Goal: Transaction & Acquisition: Purchase product/service

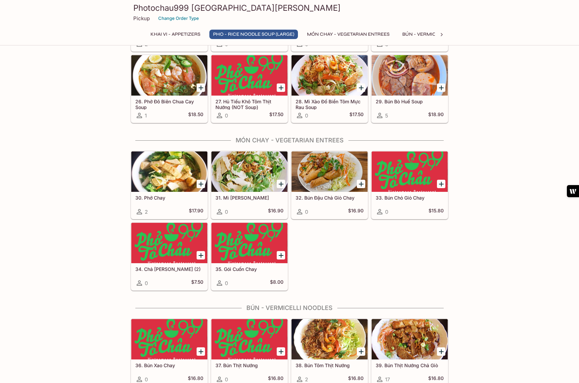
scroll to position [684, 0]
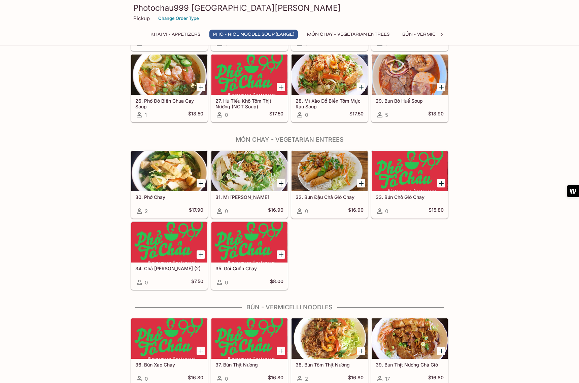
click at [258, 170] on div at bounding box center [250, 171] width 76 height 40
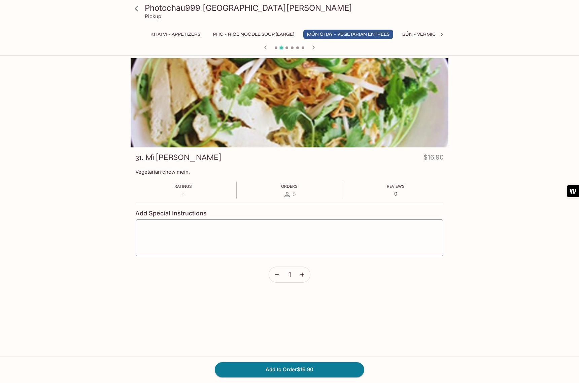
click at [312, 47] on icon "button" at bounding box center [314, 47] width 8 height 8
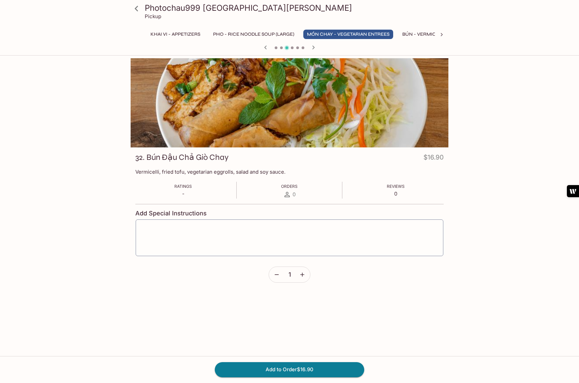
click at [312, 47] on icon "button" at bounding box center [314, 47] width 8 height 8
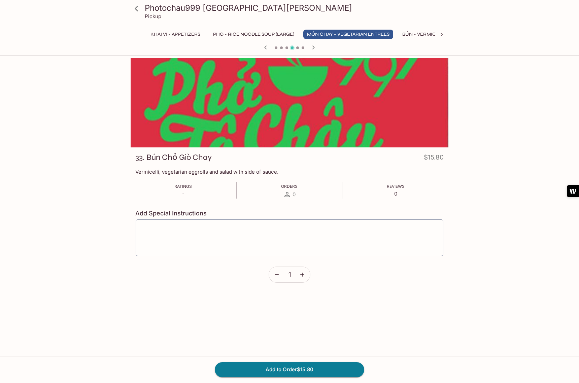
click at [265, 46] on icon "button" at bounding box center [266, 47] width 8 height 8
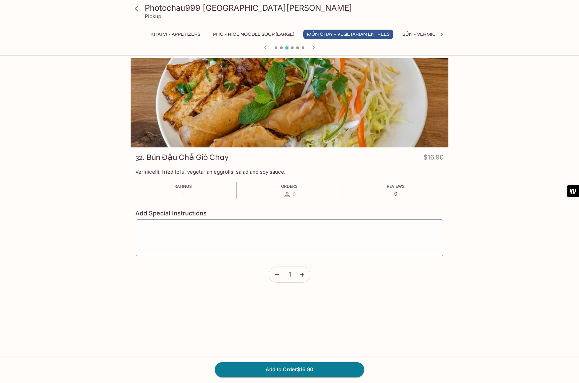
click at [313, 48] on icon "button" at bounding box center [314, 47] width 8 height 8
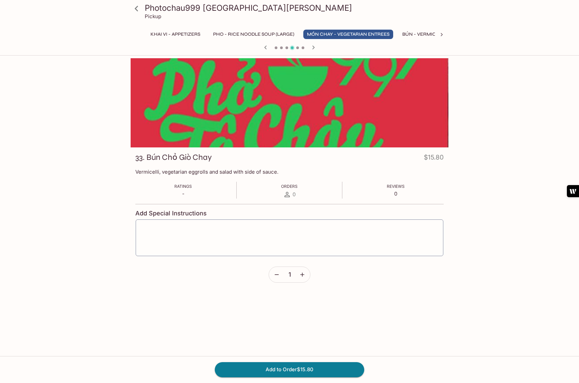
click at [313, 48] on icon "button" at bounding box center [314, 47] width 8 height 8
click at [319, 49] on icon "button" at bounding box center [319, 47] width 8 height 8
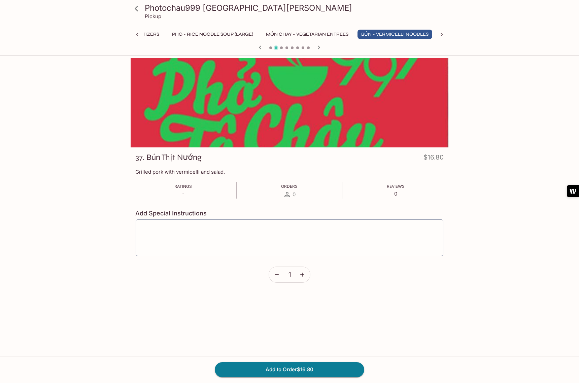
click at [258, 46] on icon "button" at bounding box center [260, 47] width 8 height 8
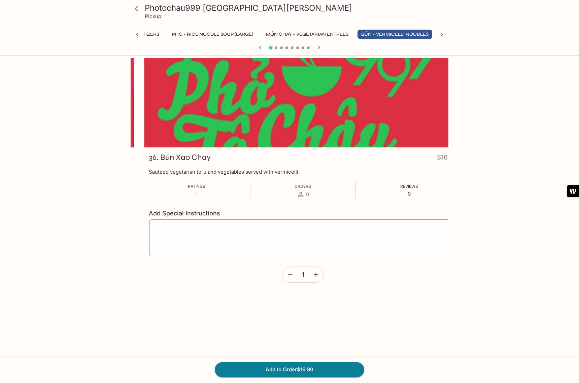
click at [303, 171] on p "Sauteed vegetarian tofu and vegetables served with vermicelli." at bounding box center [303, 172] width 309 height 6
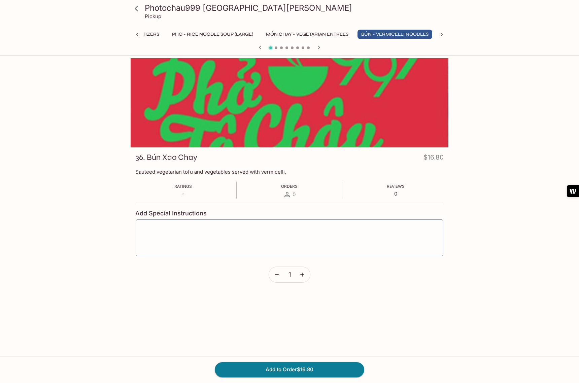
click at [259, 46] on icon "button" at bounding box center [260, 47] width 8 height 8
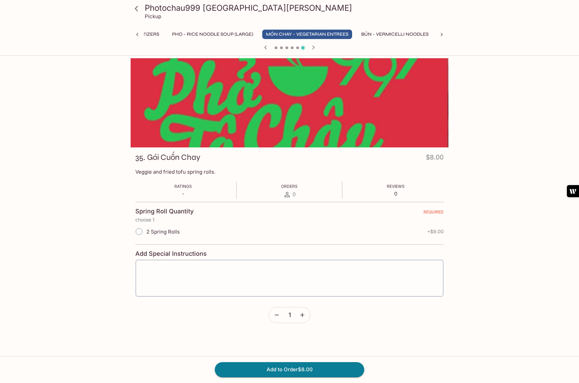
click at [259, 46] on div at bounding box center [289, 48] width 323 height 10
click at [313, 48] on icon "button" at bounding box center [314, 47] width 8 height 8
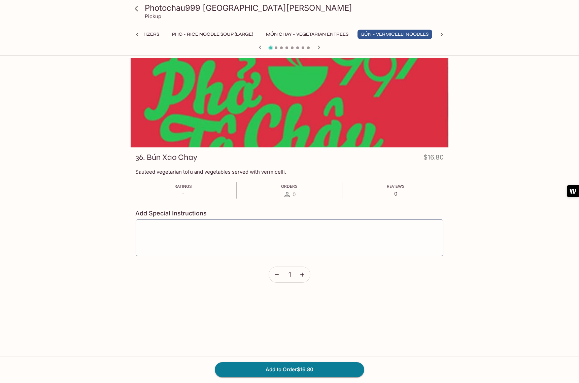
click at [259, 50] on icon "button" at bounding box center [260, 47] width 8 height 8
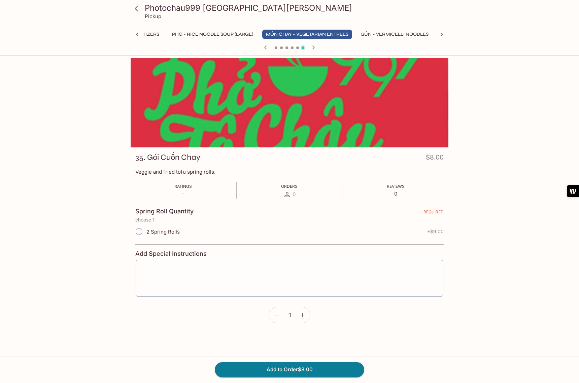
click at [313, 48] on icon "button" at bounding box center [314, 47] width 8 height 8
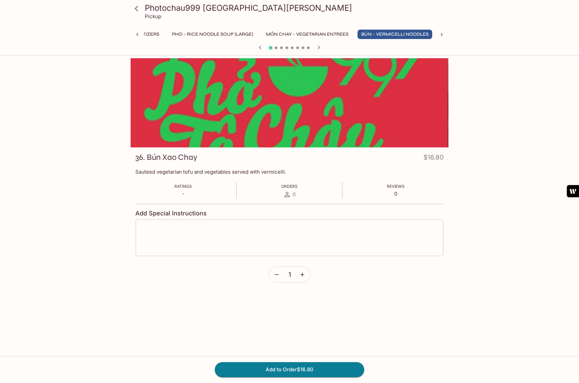
click at [192, 241] on textarea at bounding box center [289, 238] width 298 height 26
click at [259, 49] on icon "button" at bounding box center [260, 47] width 8 height 8
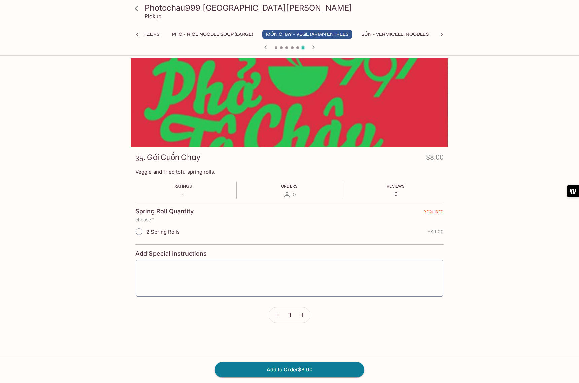
click at [259, 49] on div at bounding box center [289, 48] width 323 height 10
click at [265, 47] on icon "button" at bounding box center [265, 47] width 2 height 4
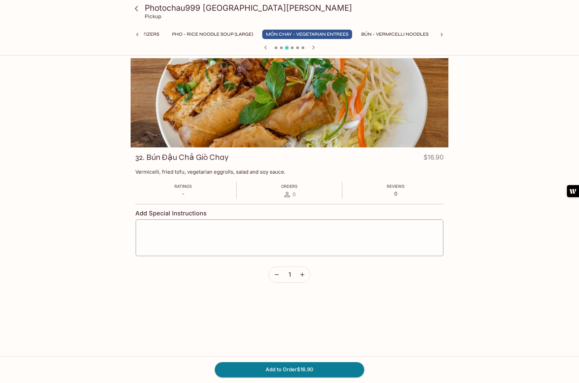
click at [441, 35] on icon at bounding box center [442, 34] width 7 height 7
click at [137, 34] on icon at bounding box center [137, 34] width 2 height 3
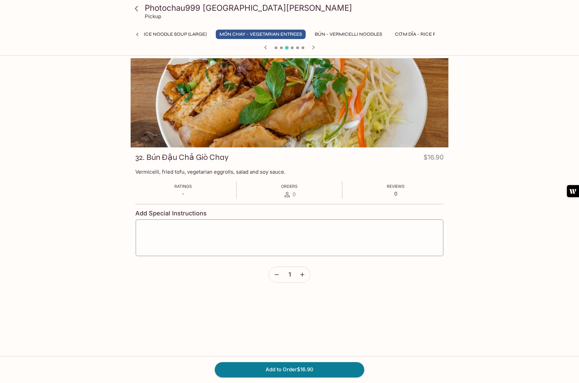
scroll to position [0, 60]
click at [137, 34] on icon at bounding box center [137, 34] width 2 height 3
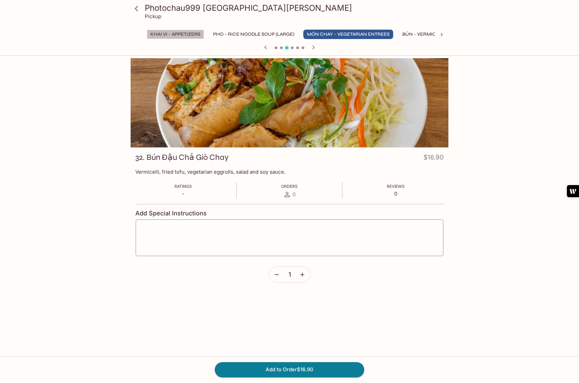
click at [165, 36] on button "Khai Vi - Appetizers" at bounding box center [175, 34] width 57 height 9
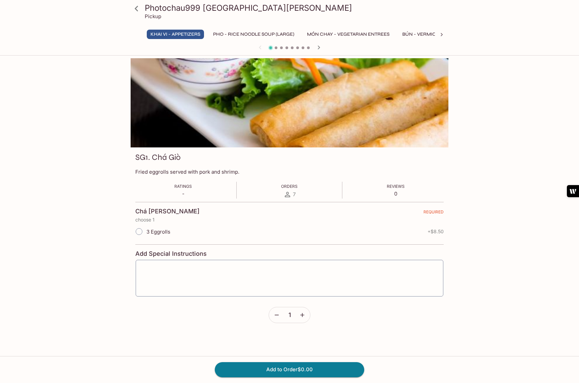
click at [320, 48] on icon "button" at bounding box center [319, 47] width 8 height 8
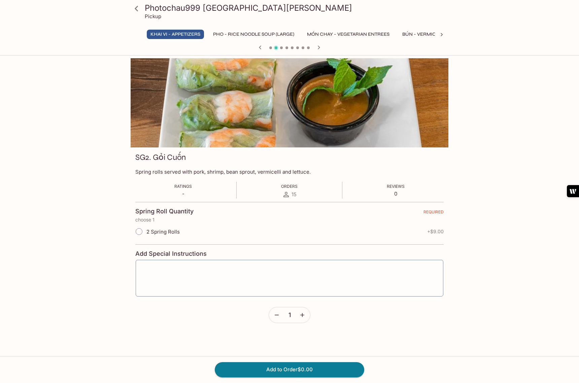
click at [320, 48] on icon "button" at bounding box center [319, 47] width 8 height 8
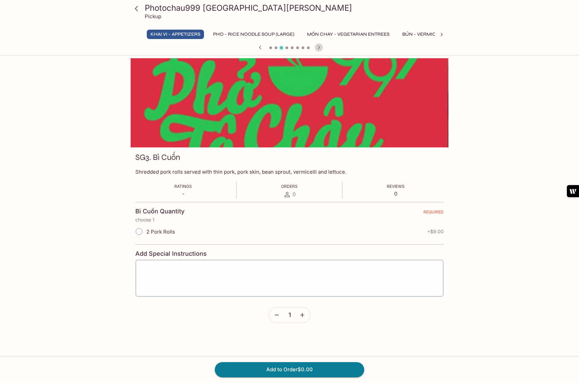
click at [320, 48] on icon "button" at bounding box center [319, 47] width 8 height 8
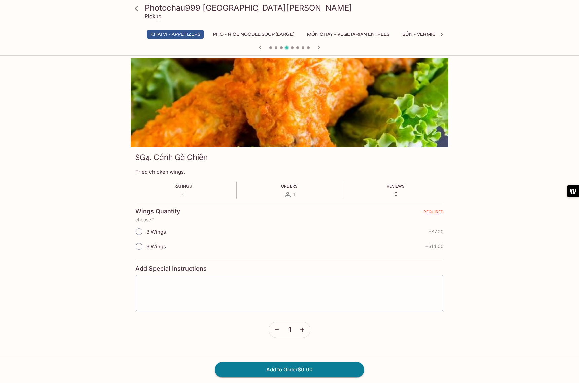
click at [320, 48] on icon "button" at bounding box center [319, 47] width 8 height 8
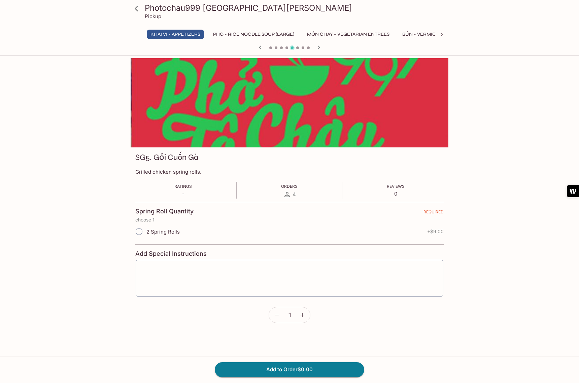
click at [320, 48] on icon "button" at bounding box center [319, 47] width 8 height 8
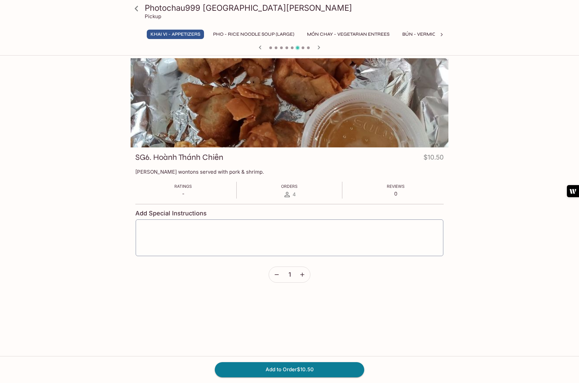
click at [319, 47] on icon "button" at bounding box center [319, 47] width 8 height 8
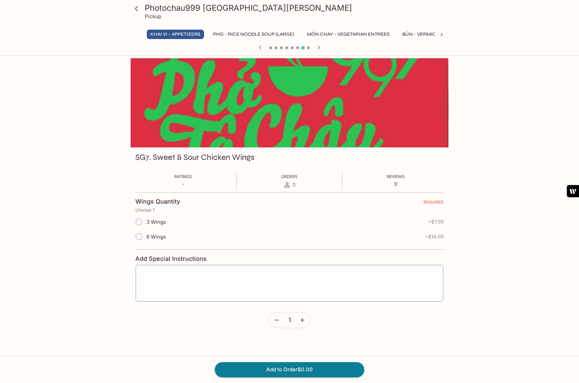
click at [319, 47] on icon "button" at bounding box center [319, 47] width 8 height 8
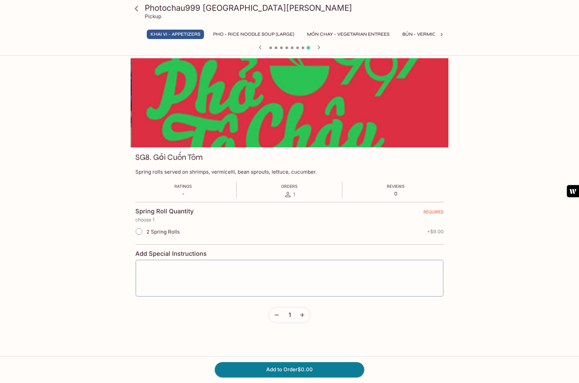
click at [319, 47] on icon "button" at bounding box center [319, 47] width 8 height 8
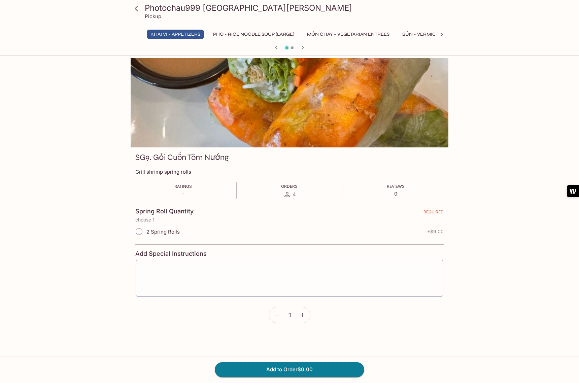
click at [319, 47] on div at bounding box center [289, 48] width 323 height 10
click at [303, 46] on icon "button" at bounding box center [303, 47] width 2 height 4
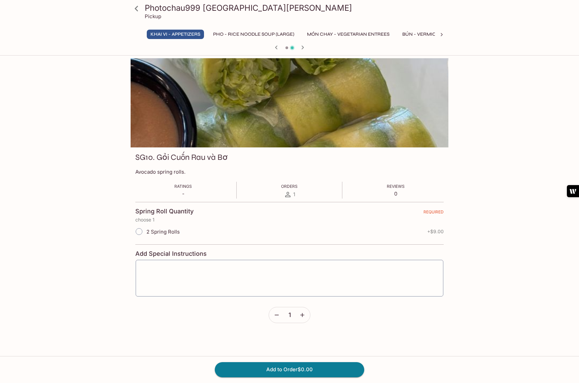
click at [272, 112] on div at bounding box center [290, 102] width 318 height 89
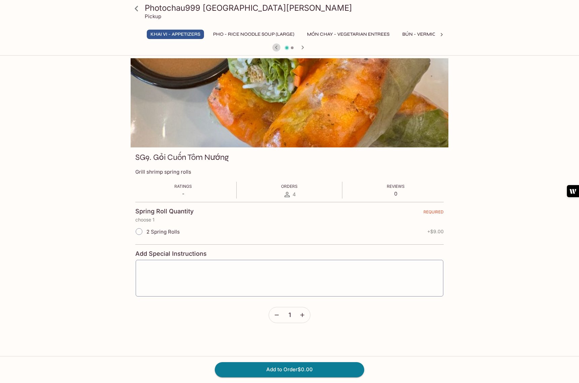
click at [276, 47] on icon "button" at bounding box center [276, 47] width 2 height 4
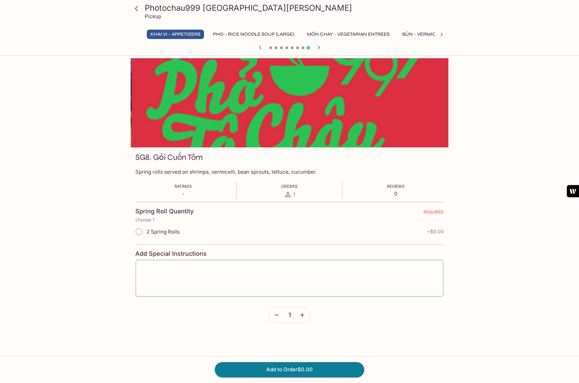
click at [319, 46] on icon "button" at bounding box center [319, 47] width 2 height 4
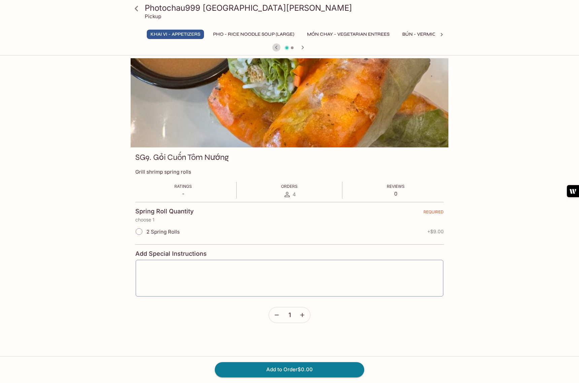
click at [276, 48] on icon "button" at bounding box center [276, 47] width 2 height 4
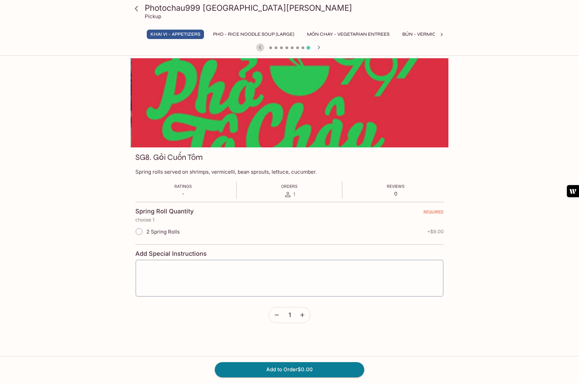
click at [260, 47] on icon "button" at bounding box center [260, 47] width 8 height 8
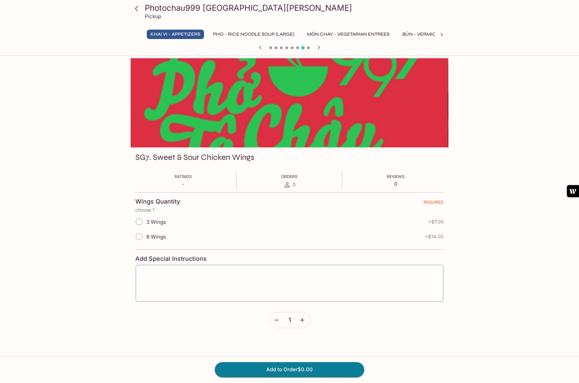
click at [260, 47] on icon "button" at bounding box center [260, 47] width 8 height 8
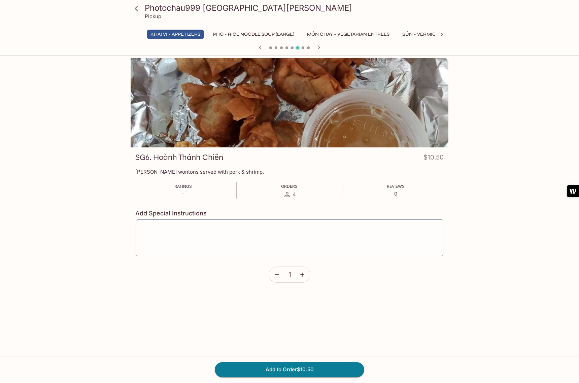
click at [260, 47] on icon "button" at bounding box center [260, 47] width 8 height 8
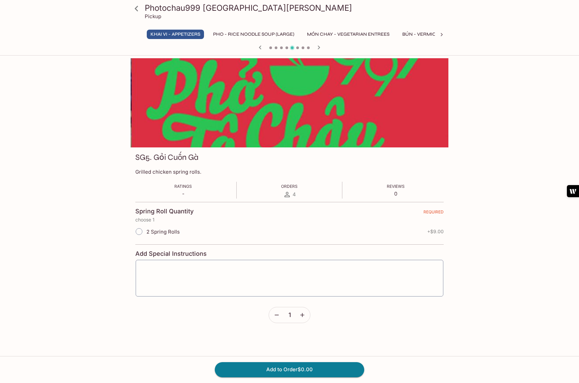
click at [260, 47] on icon "button" at bounding box center [260, 47] width 8 height 8
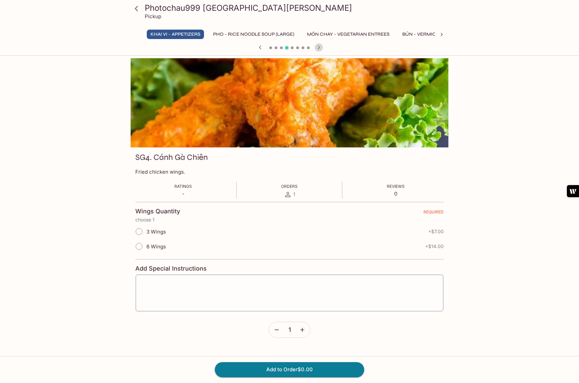
click at [319, 50] on icon "button" at bounding box center [319, 47] width 8 height 8
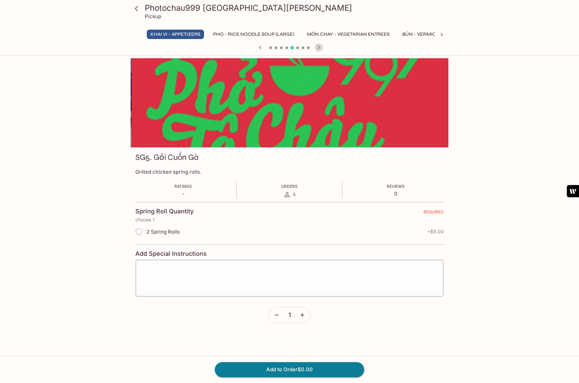
click at [319, 50] on icon "button" at bounding box center [319, 47] width 8 height 8
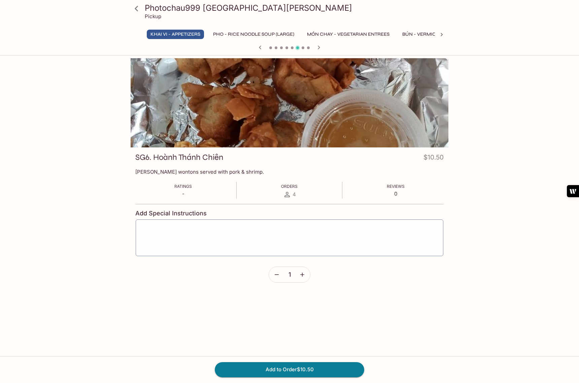
click at [319, 50] on icon "button" at bounding box center [319, 47] width 8 height 8
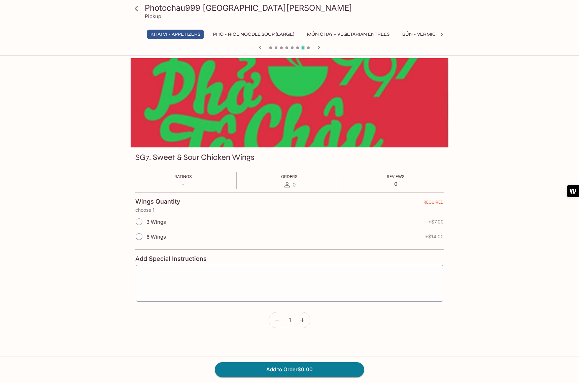
click at [319, 50] on icon "button" at bounding box center [319, 47] width 8 height 8
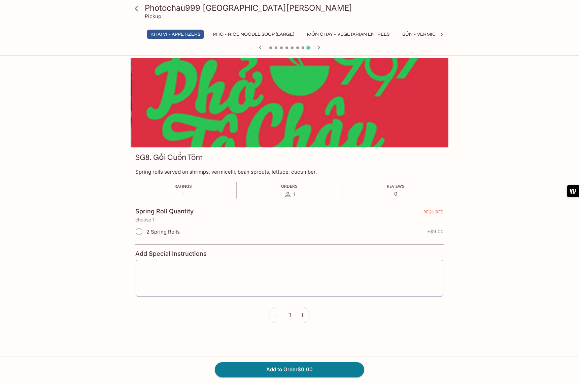
click at [319, 50] on icon "button" at bounding box center [319, 47] width 8 height 8
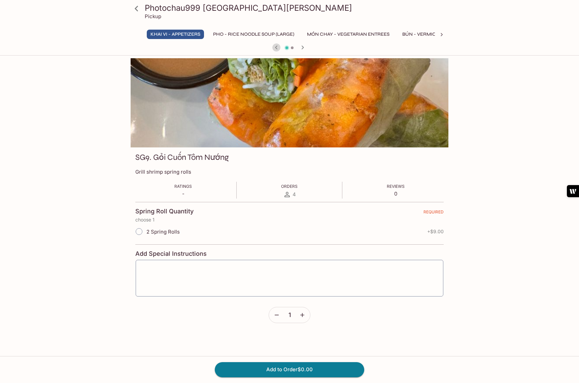
click at [277, 47] on icon "button" at bounding box center [276, 47] width 8 height 8
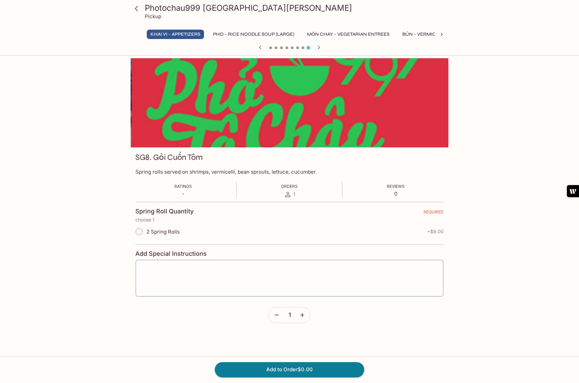
click at [321, 48] on icon "button" at bounding box center [319, 47] width 8 height 8
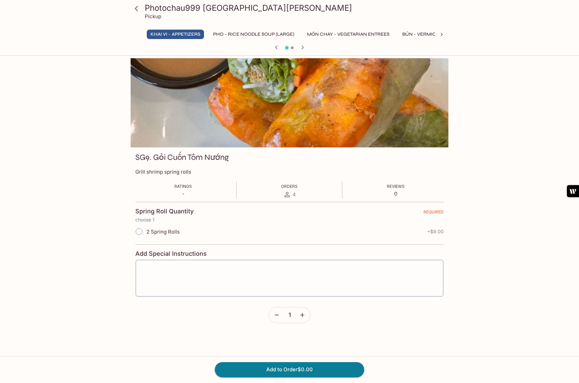
click at [303, 45] on icon "button" at bounding box center [303, 47] width 8 height 8
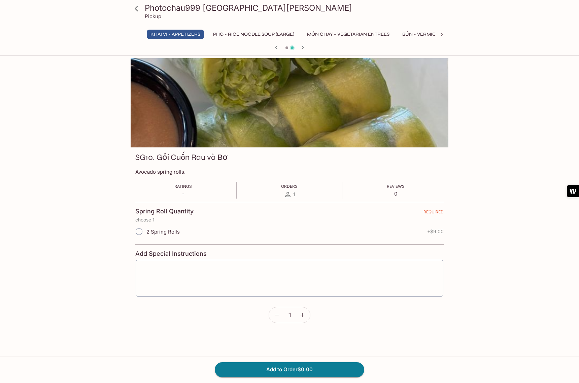
click at [303, 45] on icon "button" at bounding box center [303, 47] width 8 height 8
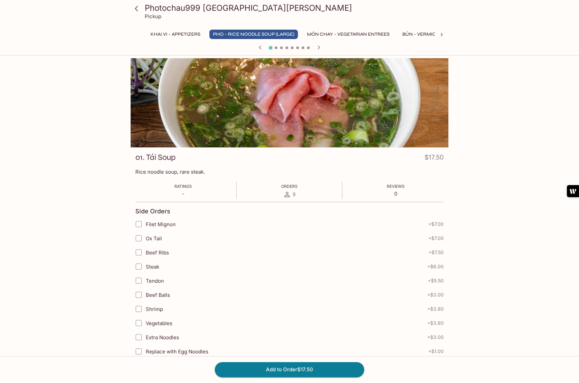
click at [303, 45] on div at bounding box center [289, 48] width 323 height 10
click at [442, 33] on icon at bounding box center [442, 34] width 2 height 3
click at [441, 33] on icon at bounding box center [442, 34] width 7 height 7
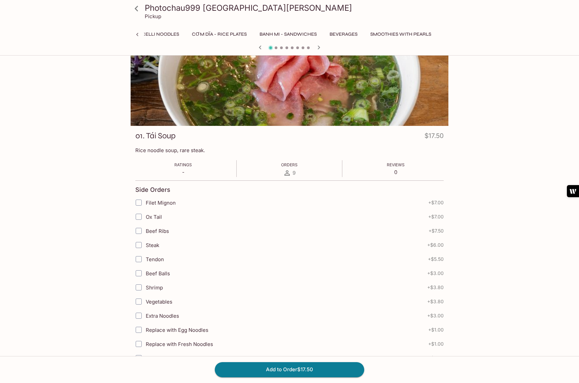
scroll to position [0, 0]
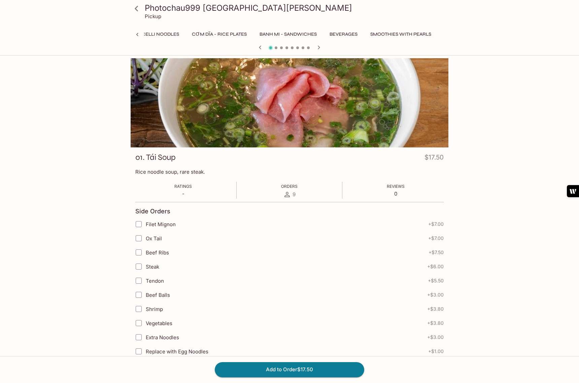
click at [276, 36] on button "Banh Mi - Sandwiches" at bounding box center [288, 34] width 65 height 9
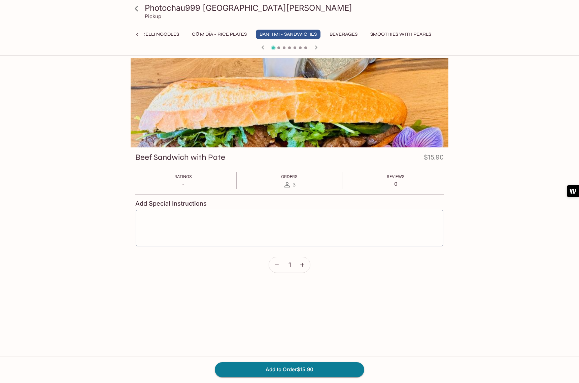
click at [316, 46] on icon "button" at bounding box center [316, 47] width 2 height 4
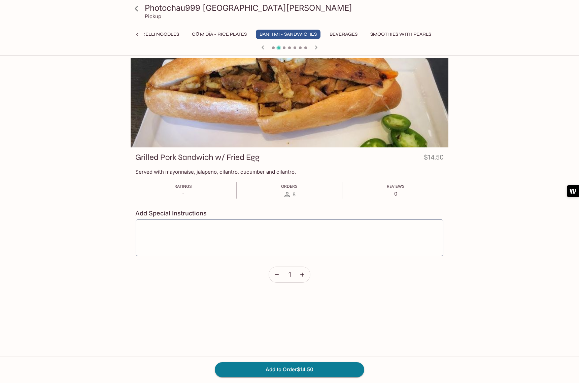
click at [316, 46] on icon "button" at bounding box center [316, 47] width 2 height 4
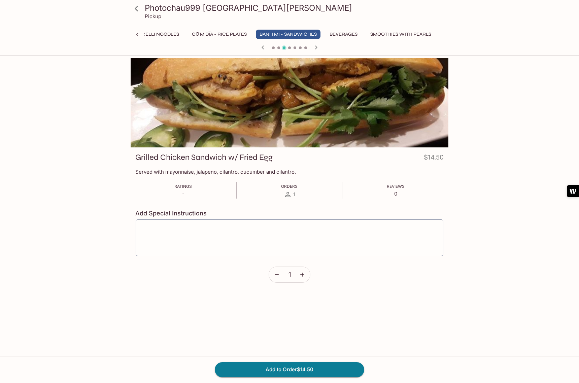
click at [316, 46] on icon "button" at bounding box center [316, 47] width 2 height 4
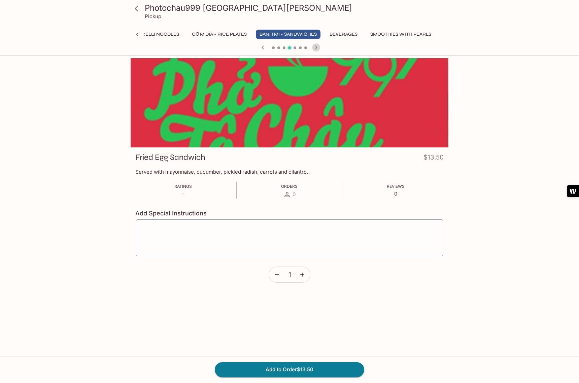
click at [316, 46] on icon "button" at bounding box center [316, 47] width 2 height 4
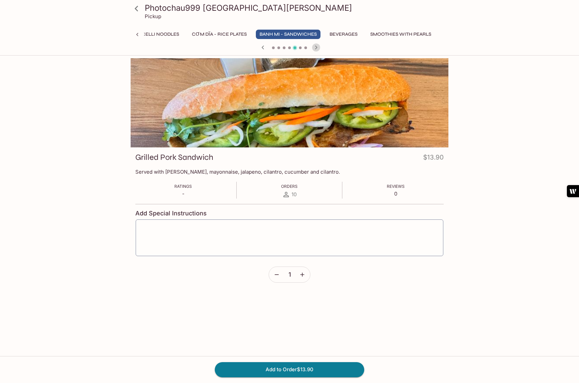
click at [316, 46] on icon "button" at bounding box center [316, 47] width 2 height 4
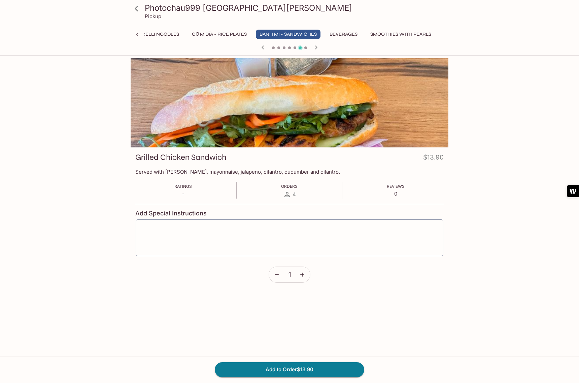
click at [316, 46] on icon "button" at bounding box center [316, 47] width 2 height 4
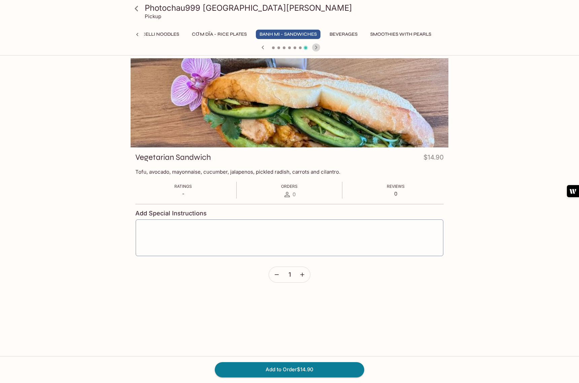
click at [316, 46] on icon "button" at bounding box center [316, 47] width 2 height 4
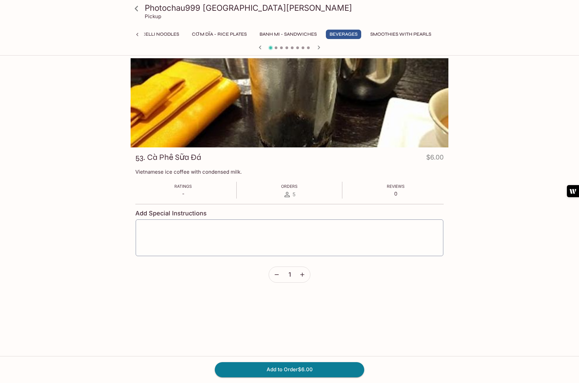
click at [316, 46] on icon "button" at bounding box center [319, 47] width 8 height 8
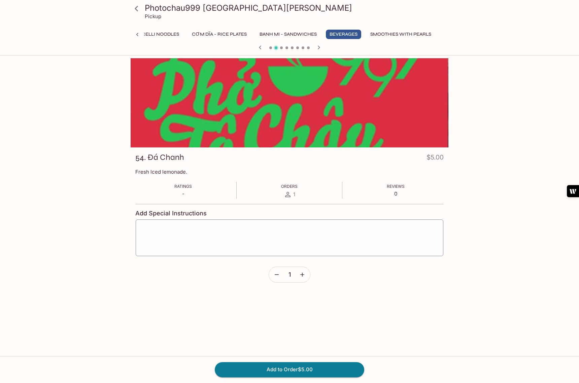
click at [316, 46] on icon "button" at bounding box center [319, 47] width 8 height 8
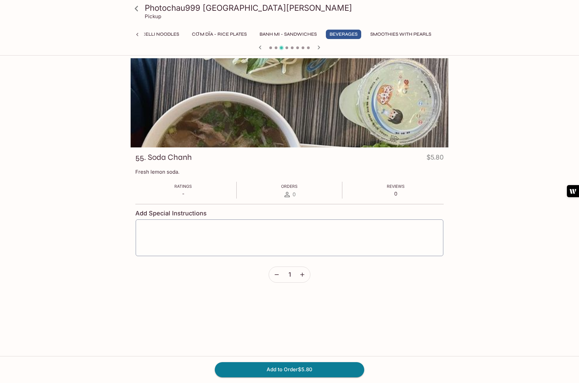
click at [316, 46] on icon "button" at bounding box center [319, 47] width 8 height 8
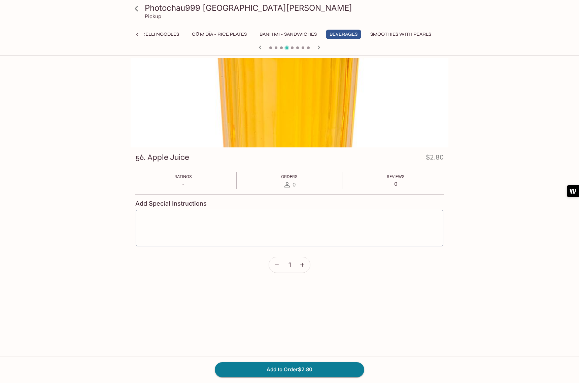
click at [316, 46] on icon "button" at bounding box center [319, 47] width 8 height 8
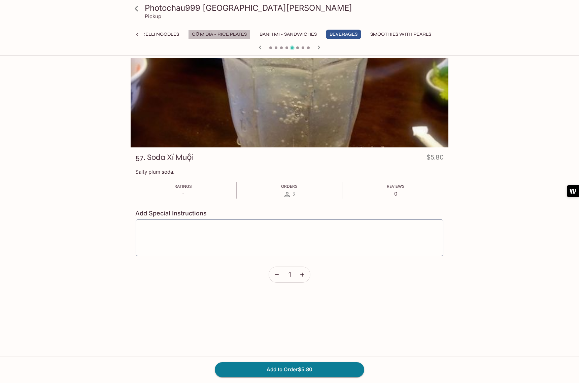
click at [199, 34] on button "CƠM DĨA - Rice Plates" at bounding box center [219, 34] width 62 height 9
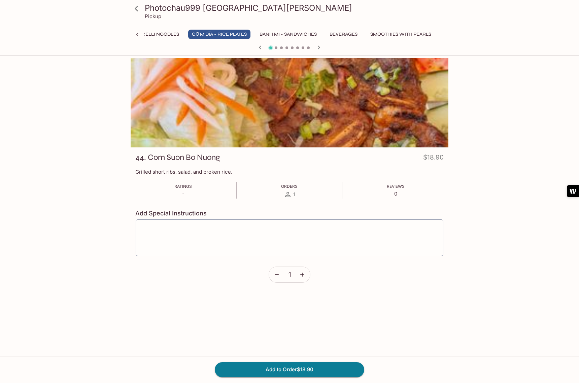
click at [136, 35] on icon at bounding box center [137, 34] width 7 height 7
